Goal: Go to known website: Go to known website

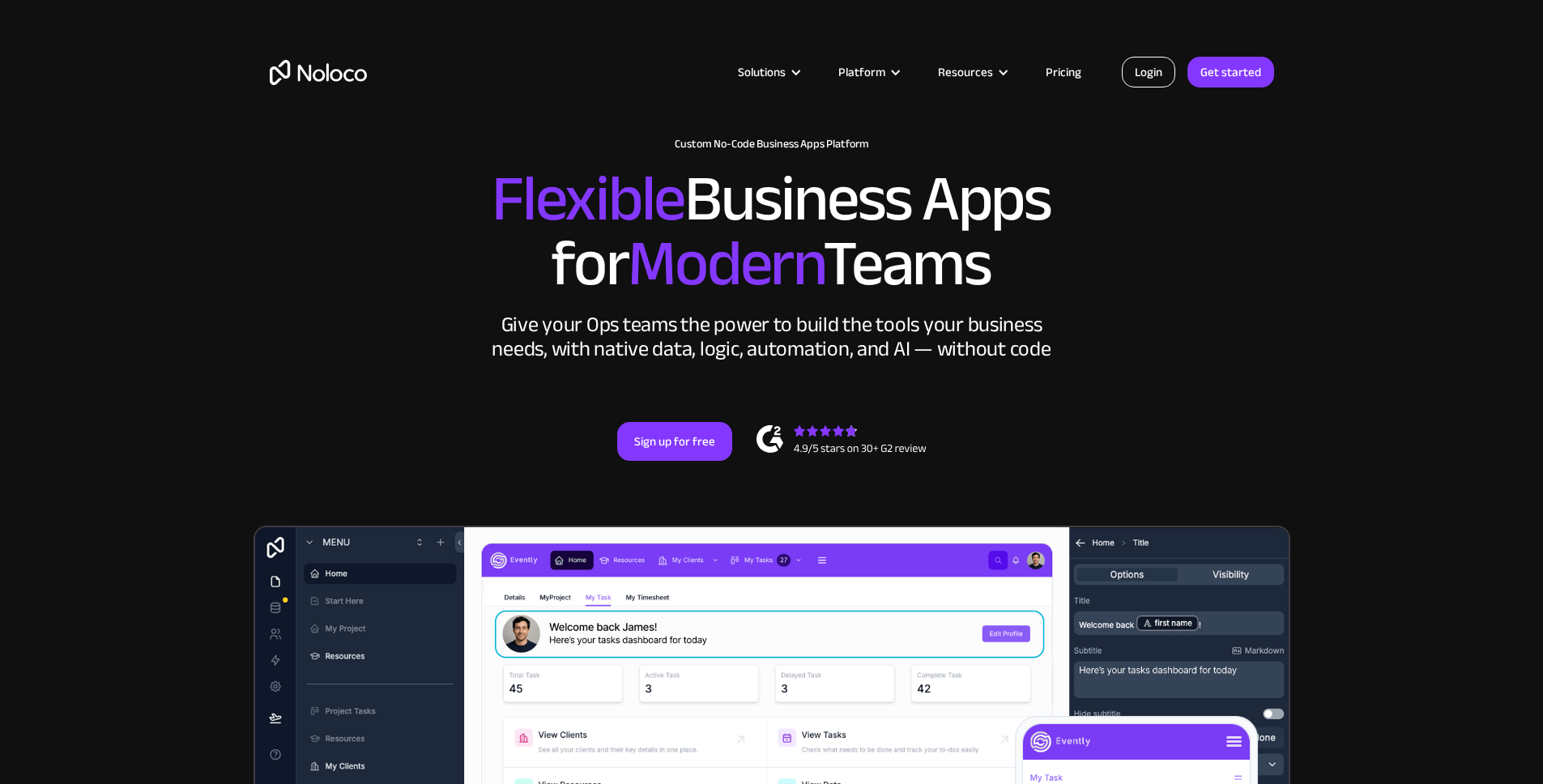
click at [1144, 56] on link "Login" at bounding box center [1149, 72] width 54 height 31
